Goal: Entertainment & Leisure: Consume media (video, audio)

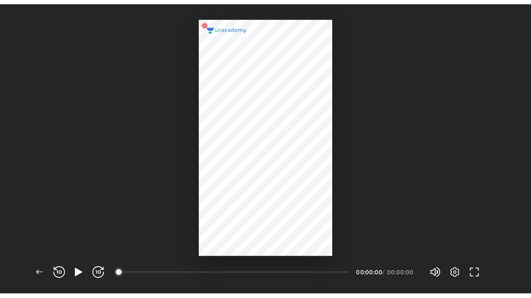
scroll to position [230, 422]
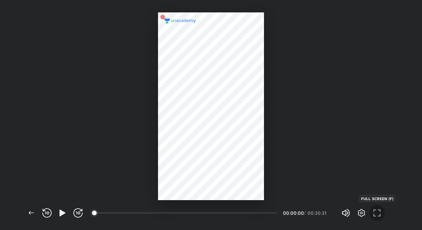
click at [378, 212] on icon "button" at bounding box center [376, 212] width 9 height 9
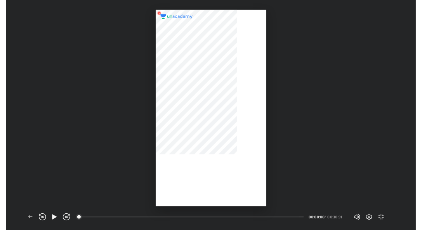
scroll to position [38490, 38257]
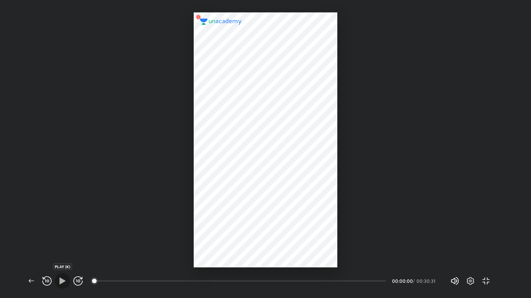
click at [62, 230] on icon "button" at bounding box center [62, 281] width 9 height 9
click at [76, 230] on icon "button" at bounding box center [77, 281] width 9 height 9
click at [52, 230] on span "button" at bounding box center [47, 281] width 12 height 9
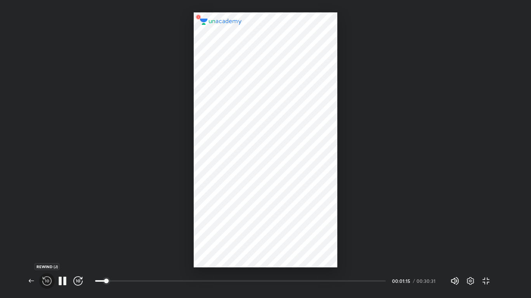
click at [42, 230] on icon "button" at bounding box center [46, 281] width 9 height 9
click at [45, 230] on icon "button" at bounding box center [46, 281] width 9 height 9
click at [47, 230] on button "button" at bounding box center [47, 281] width 16 height 16
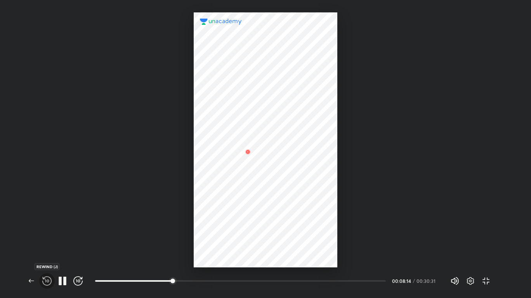
click at [47, 230] on button "button" at bounding box center [47, 281] width 16 height 16
click at [48, 230] on icon "button" at bounding box center [46, 281] width 9 height 9
click at [42, 230] on span "button" at bounding box center [47, 281] width 12 height 9
click at [54, 230] on button "button" at bounding box center [47, 281] width 16 height 16
click at [42, 230] on icon "button" at bounding box center [46, 281] width 9 height 9
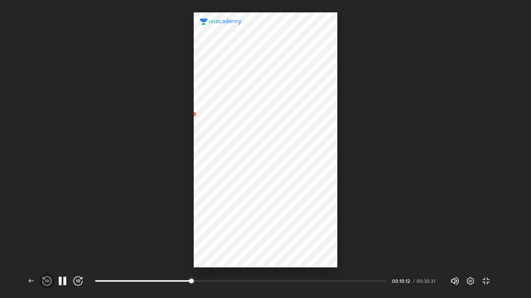
click at [42, 230] on icon "button" at bounding box center [46, 281] width 9 height 9
click at [49, 230] on button "button" at bounding box center [47, 281] width 16 height 16
click at [62, 230] on icon "button" at bounding box center [62, 281] width 9 height 9
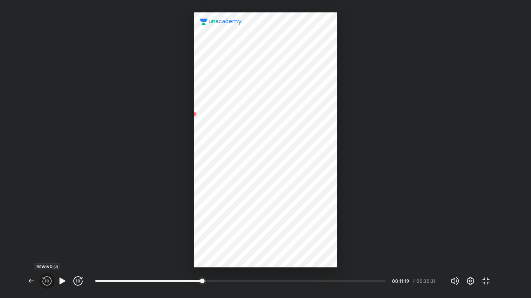
click at [45, 230] on icon "button" at bounding box center [46, 281] width 9 height 9
click at [64, 230] on icon "button" at bounding box center [62, 281] width 6 height 7
click at [66, 230] on icon "button" at bounding box center [64, 281] width 3 height 9
click at [63, 230] on icon "button" at bounding box center [62, 281] width 6 height 7
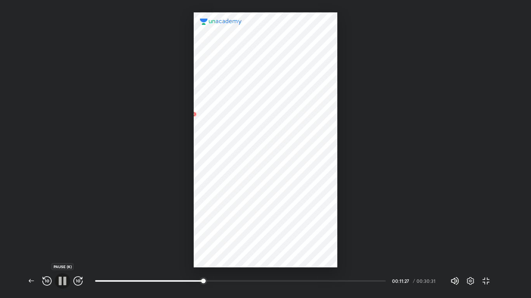
click at [65, 230] on icon "button" at bounding box center [64, 281] width 3 height 9
click at [63, 230] on icon "button" at bounding box center [62, 281] width 9 height 9
click at [49, 230] on icon "button" at bounding box center [46, 281] width 9 height 9
click at [46, 230] on icon "button" at bounding box center [46, 281] width 9 height 9
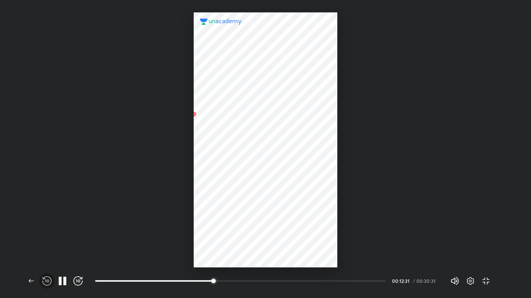
click at [46, 230] on icon "button" at bounding box center [46, 281] width 9 height 9
click at [80, 230] on icon "button" at bounding box center [79, 281] width 2 height 3
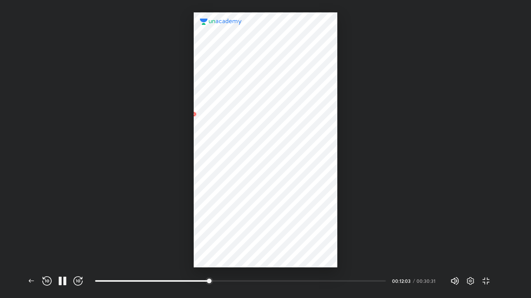
click at [80, 230] on icon "button" at bounding box center [79, 281] width 2 height 3
click at [80, 230] on icon "button" at bounding box center [77, 281] width 9 height 9
click at [62, 230] on icon "button" at bounding box center [62, 281] width 9 height 9
click at [63, 230] on icon "button" at bounding box center [62, 281] width 9 height 9
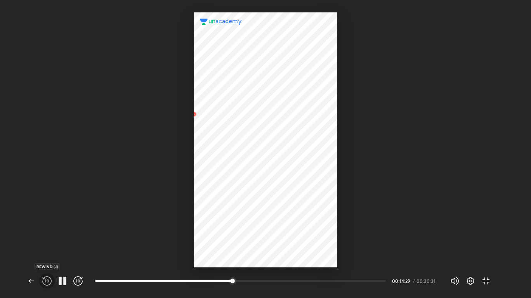
click at [42, 230] on span "button" at bounding box center [47, 281] width 12 height 9
click at [63, 230] on icon "button" at bounding box center [62, 281] width 9 height 9
click at [66, 230] on icon "button" at bounding box center [62, 281] width 9 height 9
click at [41, 230] on button "button" at bounding box center [47, 281] width 16 height 16
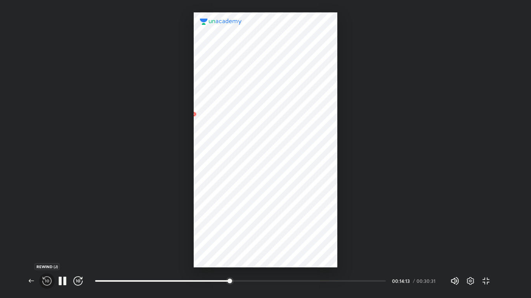
click at [45, 230] on icon "button" at bounding box center [46, 281] width 9 height 9
click at [49, 230] on icon "button" at bounding box center [46, 281] width 9 height 9
click at [47, 230] on icon "button" at bounding box center [46, 281] width 9 height 9
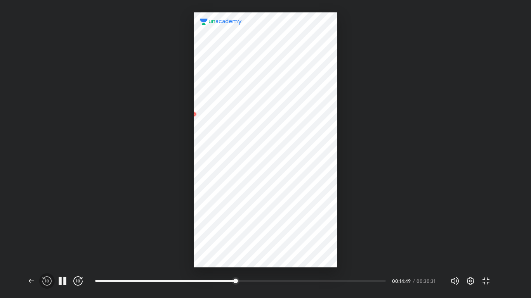
click at [47, 230] on icon "button" at bounding box center [46, 281] width 9 height 9
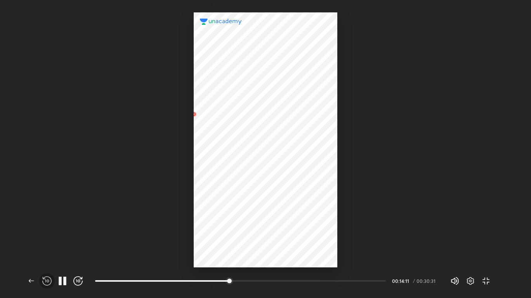
click at [47, 230] on icon "button" at bounding box center [46, 281] width 9 height 9
drag, startPoint x: 0, startPoint y: 162, endPoint x: 20, endPoint y: 62, distance: 101.2
click at [20, 62] on div at bounding box center [265, 134] width 531 height 268
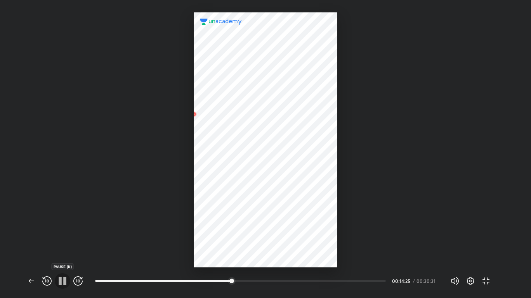
click at [63, 230] on icon "button" at bounding box center [62, 281] width 9 height 9
click at [48, 230] on icon "button" at bounding box center [46, 281] width 9 height 9
click at [66, 230] on icon "button" at bounding box center [62, 281] width 9 height 9
click at [421, 230] on icon "button" at bounding box center [469, 281] width 9 height 9
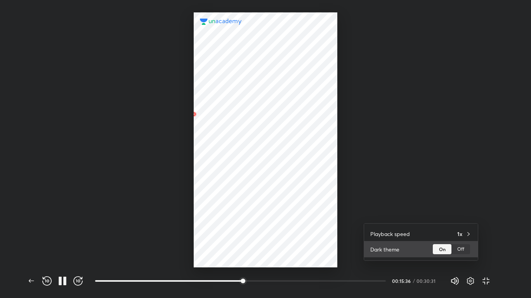
click at [421, 230] on div "Off" at bounding box center [460, 249] width 19 height 10
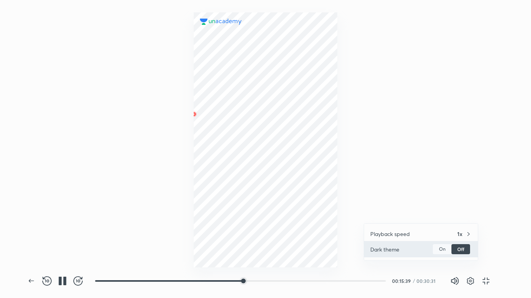
click at [421, 230] on div "On" at bounding box center [441, 249] width 19 height 10
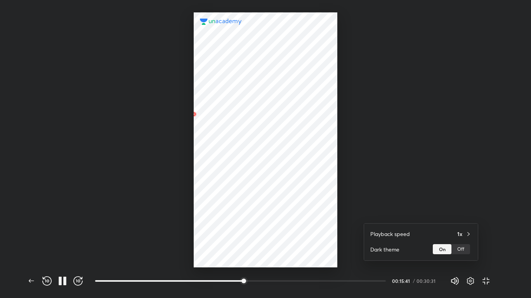
click at [421, 182] on div at bounding box center [265, 149] width 531 height 298
click at [76, 230] on button "button" at bounding box center [78, 281] width 16 height 16
click at [56, 230] on button "button" at bounding box center [63, 281] width 16 height 16
click at [59, 230] on icon "button" at bounding box center [62, 281] width 9 height 9
click at [46, 230] on icon "button" at bounding box center [45, 281] width 1 height 3
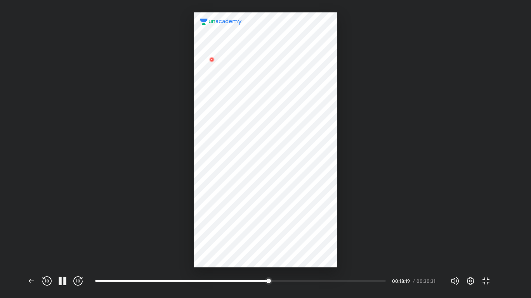
click at [46, 230] on icon "button" at bounding box center [45, 281] width 1 height 3
click at [47, 230] on icon "button" at bounding box center [46, 281] width 9 height 9
click at [62, 230] on button "button" at bounding box center [63, 281] width 16 height 16
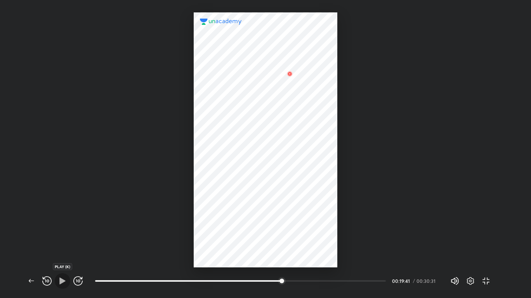
click at [61, 230] on icon "button" at bounding box center [62, 281] width 9 height 9
click at [48, 230] on icon "button" at bounding box center [48, 281] width 2 height 3
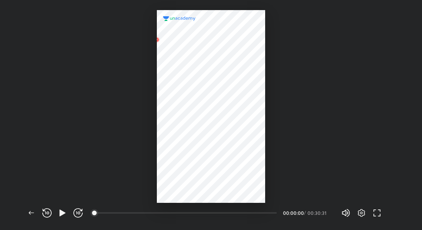
scroll to position [230, 422]
